Goal: Check status: Check status

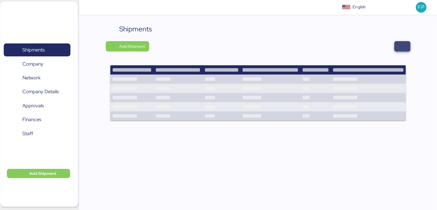
click at [401, 45] on span "button" at bounding box center [402, 46] width 7 height 8
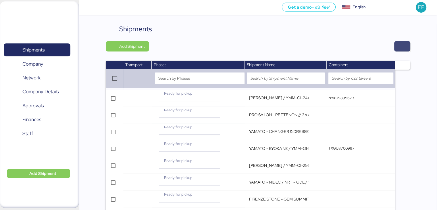
click at [396, 49] on span "button" at bounding box center [402, 46] width 16 height 10
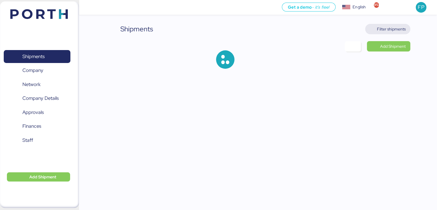
click at [388, 30] on span "Filter shipments" at bounding box center [391, 29] width 29 height 7
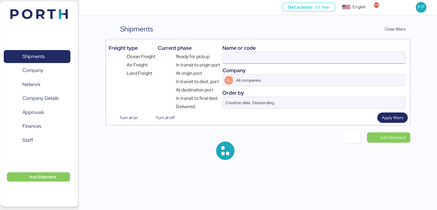
click at [231, 55] on input at bounding box center [314, 57] width 182 height 11
click at [231, 55] on input "6425906130" at bounding box center [314, 57] width 182 height 11
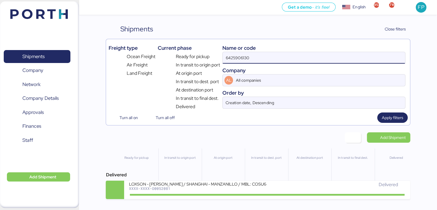
click at [231, 55] on input "6425906130" at bounding box center [314, 57] width 182 height 11
paste input "A0052255"
type input "A0052255"
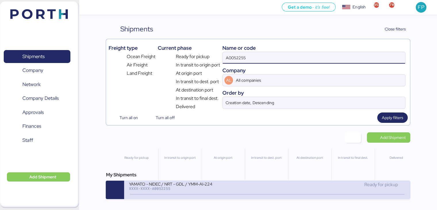
click at [179, 184] on div "YAMATO - NIDEC / NRT - GDL / YMM-AI-224" at bounding box center [198, 183] width 138 height 5
